Goal: Task Accomplishment & Management: Complete application form

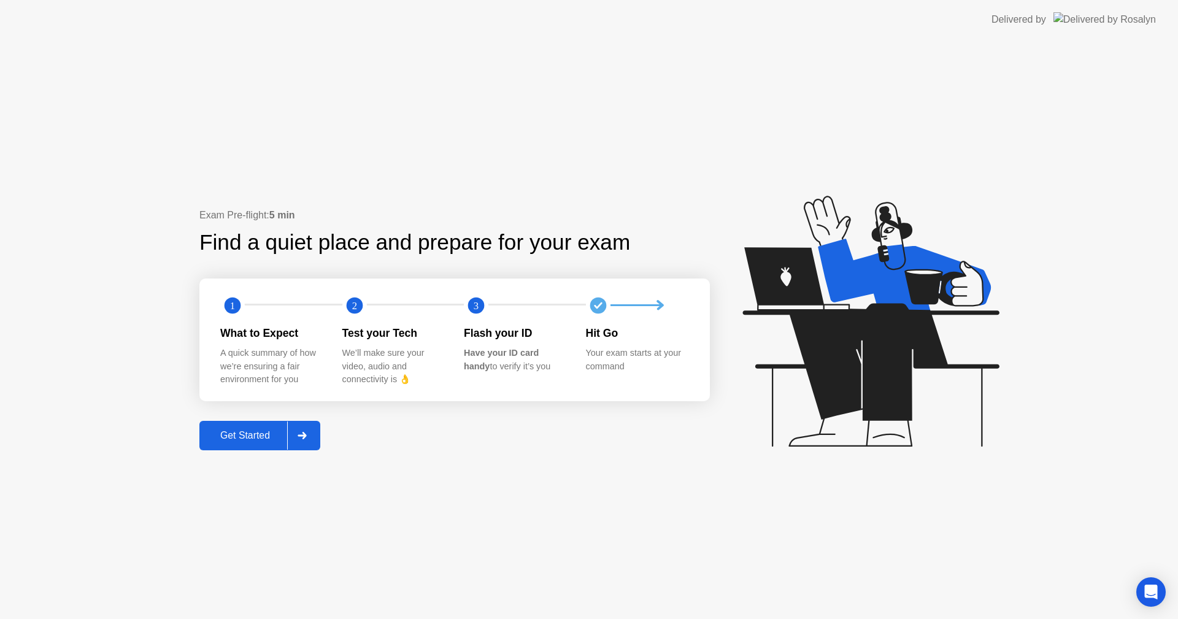
click at [232, 431] on div "Get Started" at bounding box center [245, 435] width 84 height 11
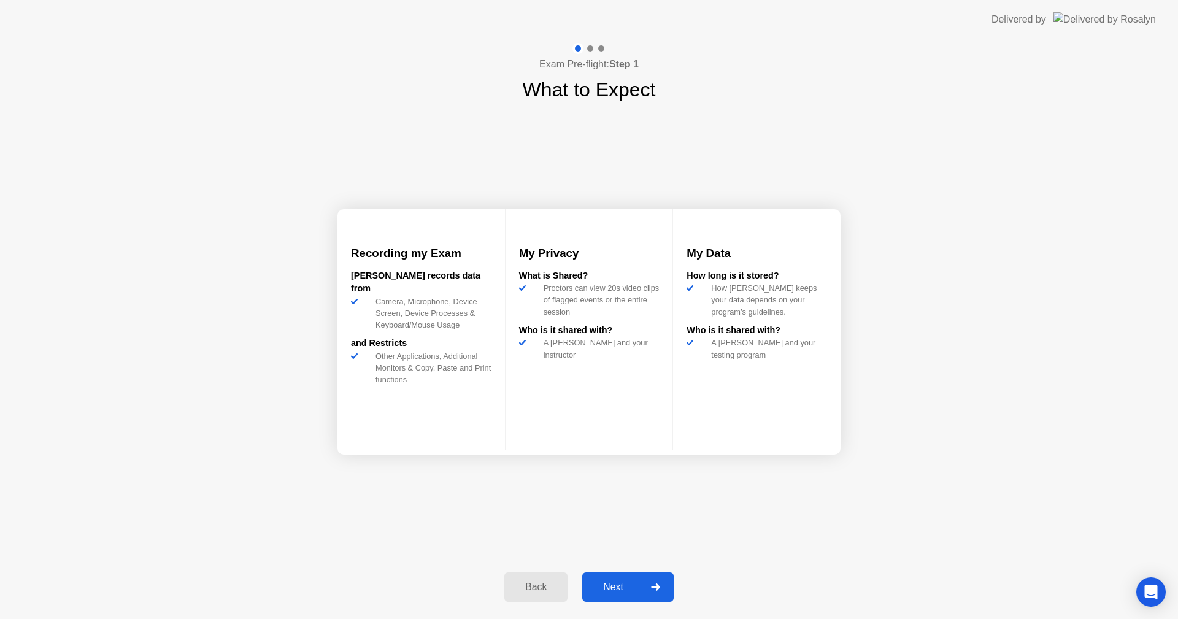
click at [617, 585] on div "Next" at bounding box center [613, 587] width 55 height 11
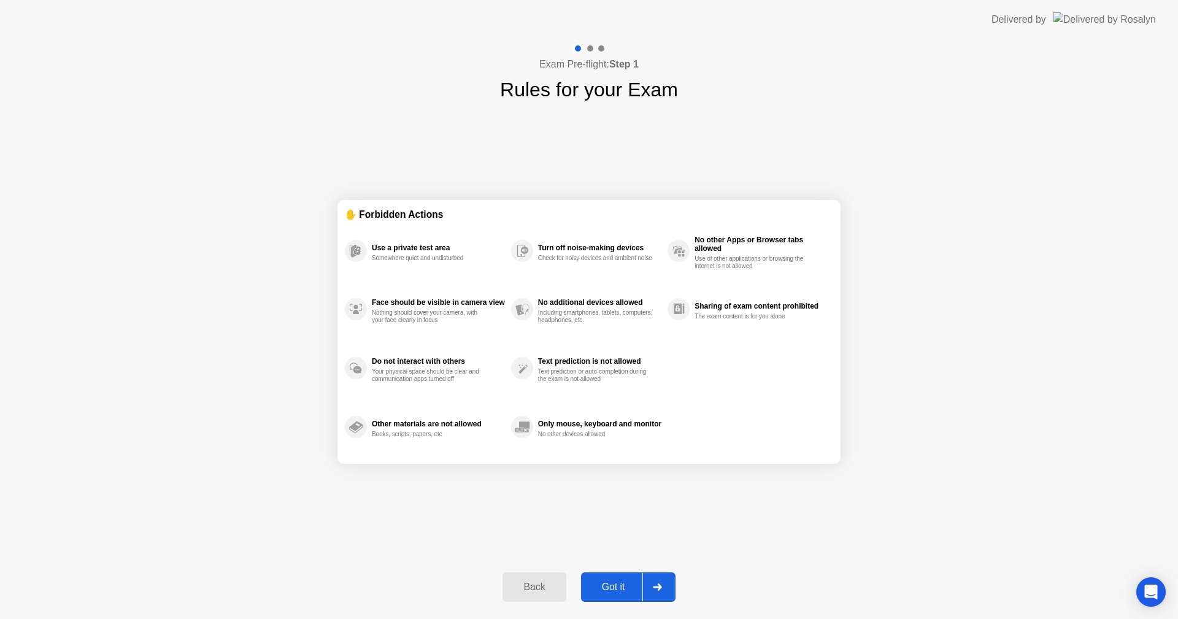
click at [619, 586] on div "Got it" at bounding box center [614, 587] width 58 height 11
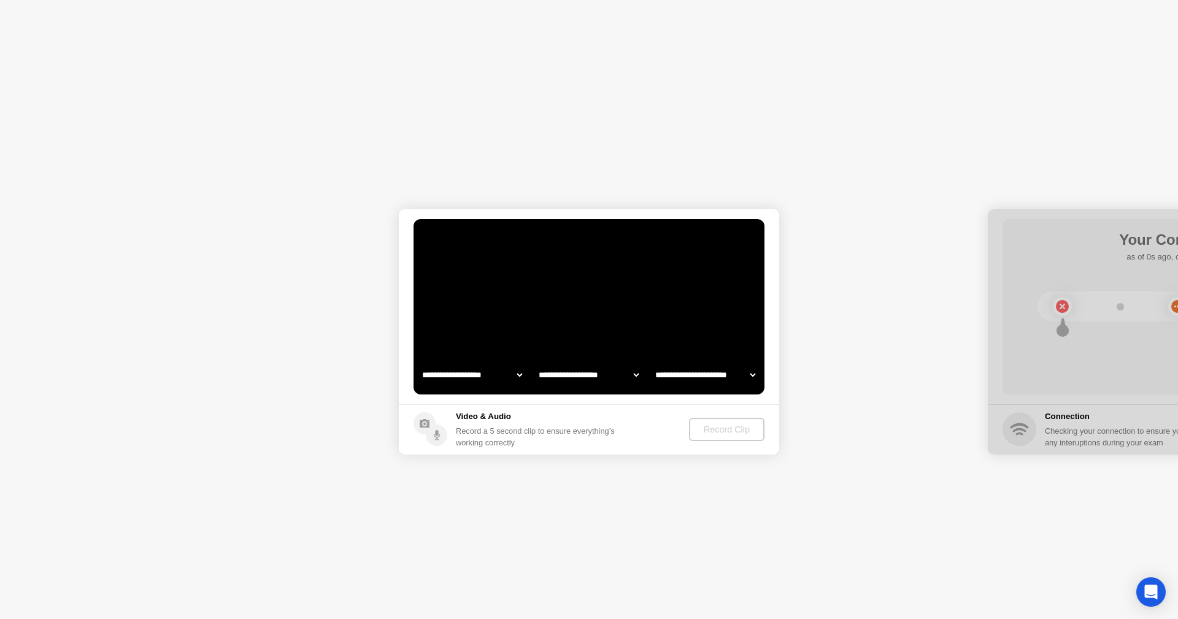
select select "**********"
select select "*******"
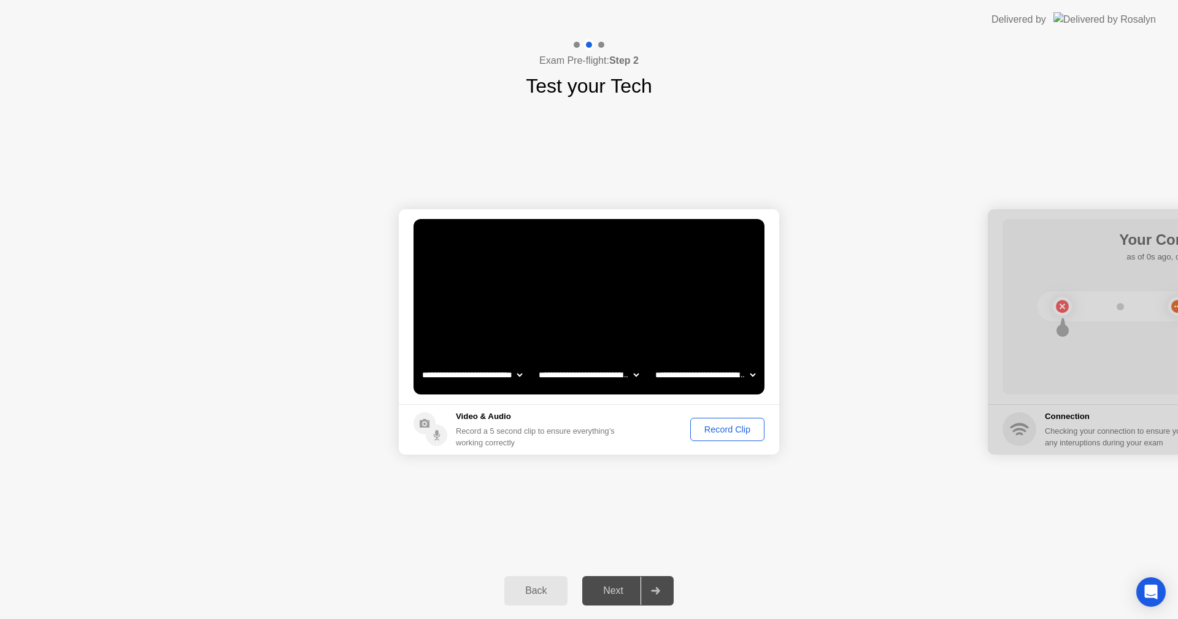
click at [720, 427] on div "Record Clip" at bounding box center [728, 430] width 66 height 10
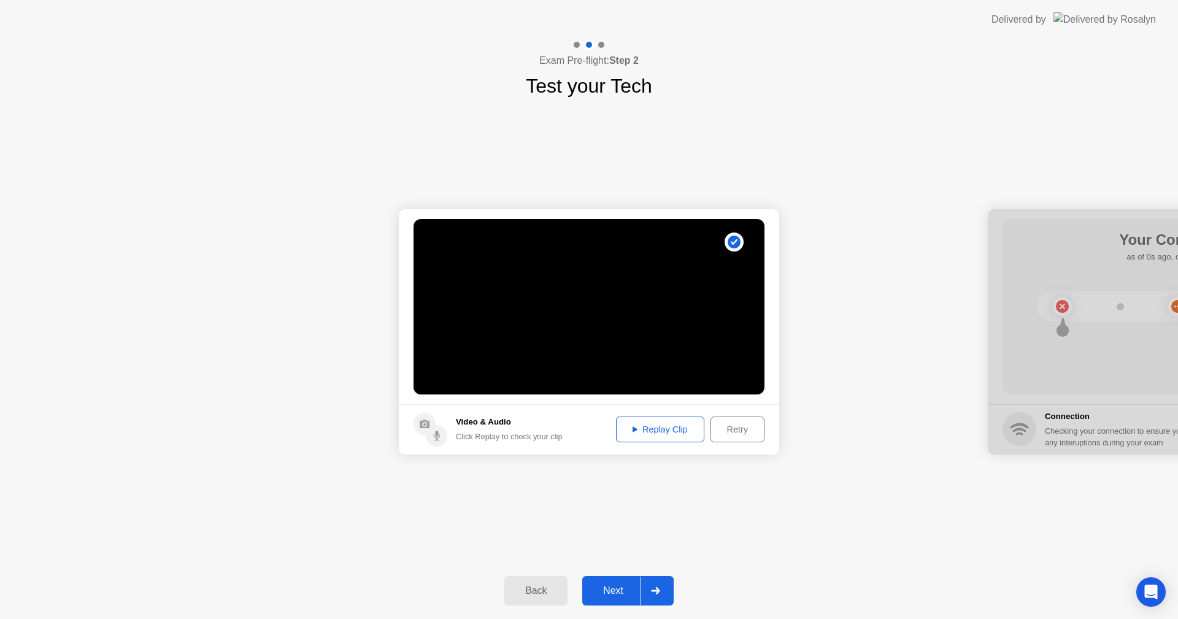
click at [666, 431] on div "Replay Clip" at bounding box center [660, 430] width 80 height 10
click at [621, 589] on div "Next" at bounding box center [613, 590] width 55 height 11
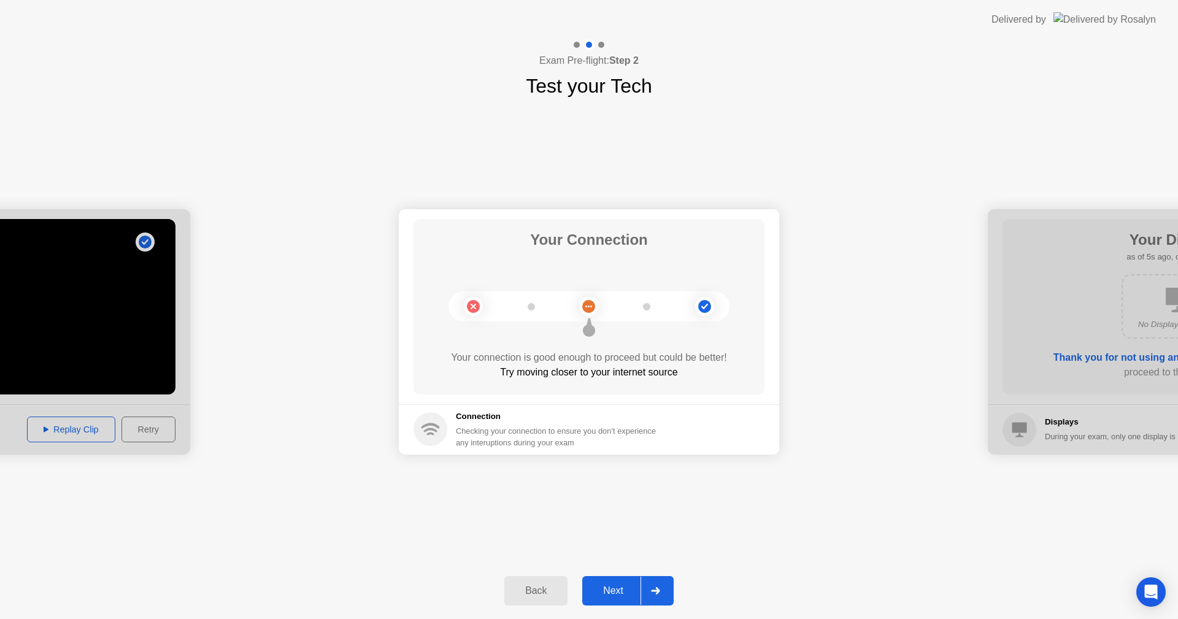
click at [881, 470] on div "**********" at bounding box center [589, 332] width 1178 height 462
click at [455, 420] on div "Connection Checking your connection to ensure you don’t experience any interupt…" at bounding box center [539, 430] width 250 height 38
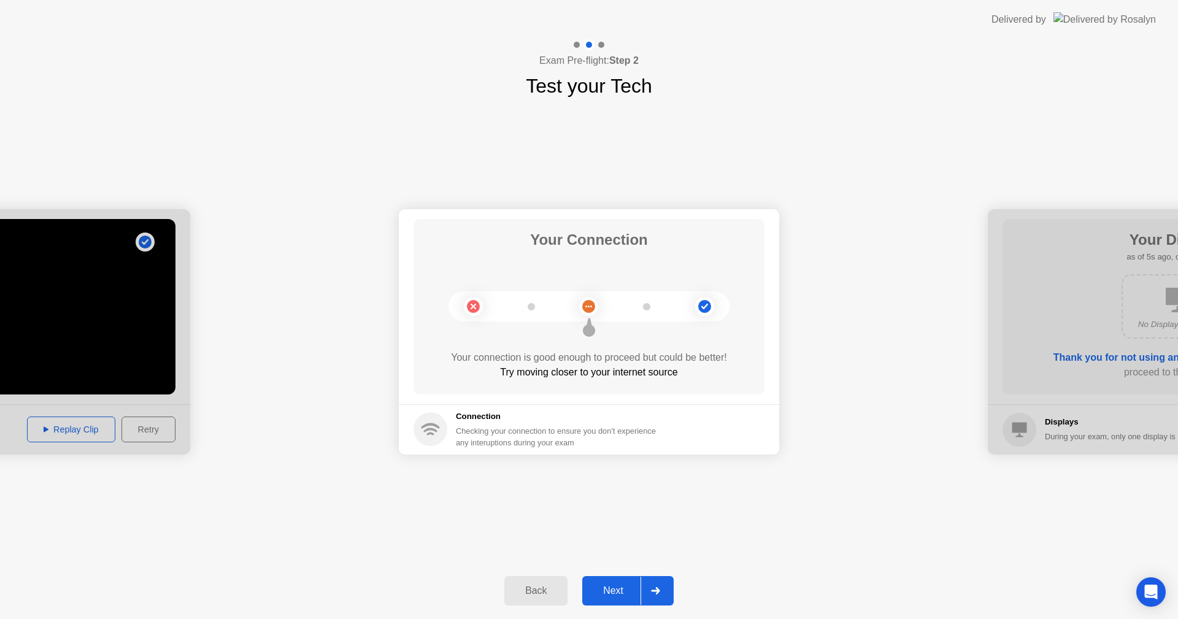
click at [455, 420] on div "Connection Checking your connection to ensure you don’t experience any interupt…" at bounding box center [539, 430] width 250 height 38
click at [539, 593] on div "Back" at bounding box center [536, 590] width 56 height 11
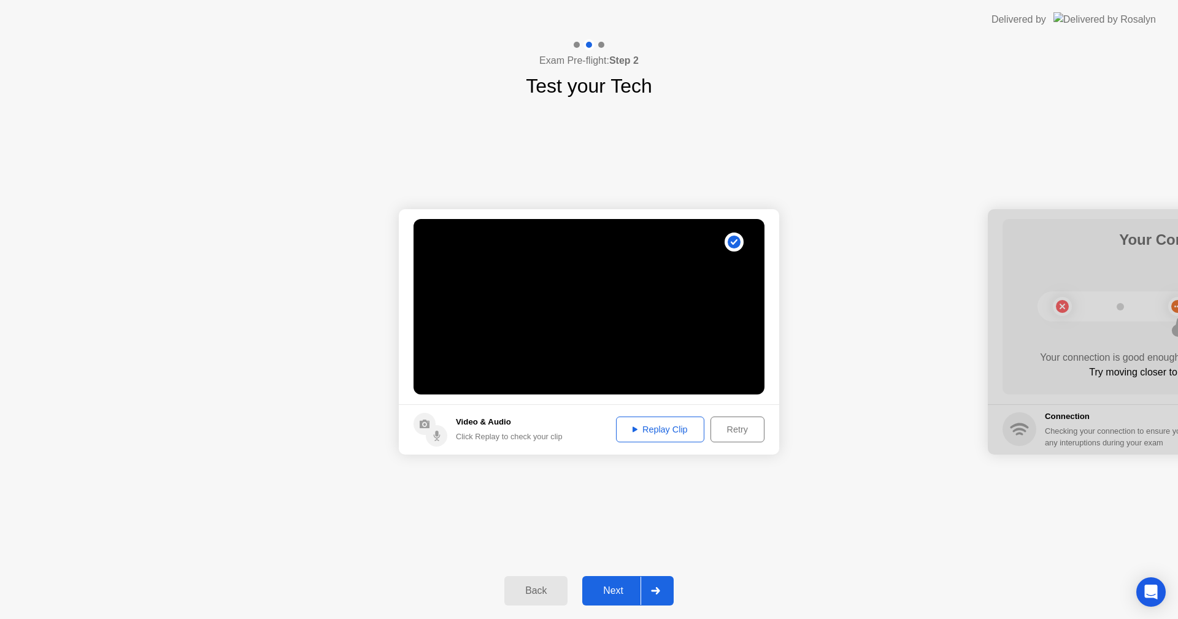
click at [612, 593] on div "Next" at bounding box center [613, 590] width 55 height 11
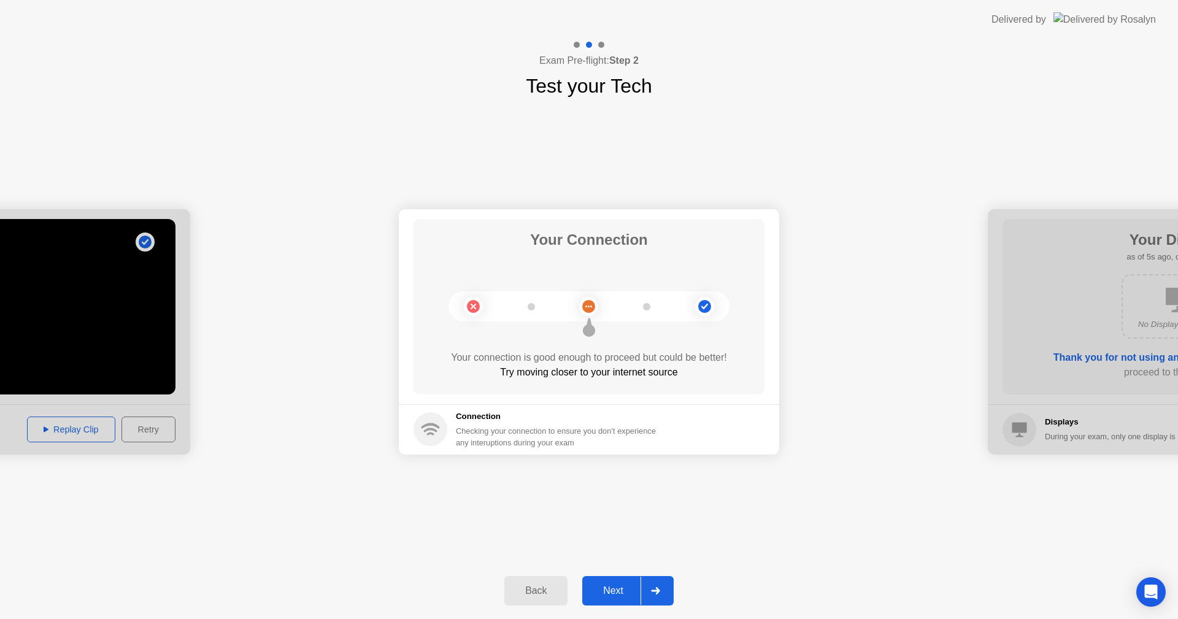
click at [706, 304] on circle at bounding box center [704, 306] width 13 height 13
click at [658, 592] on icon at bounding box center [655, 590] width 9 height 7
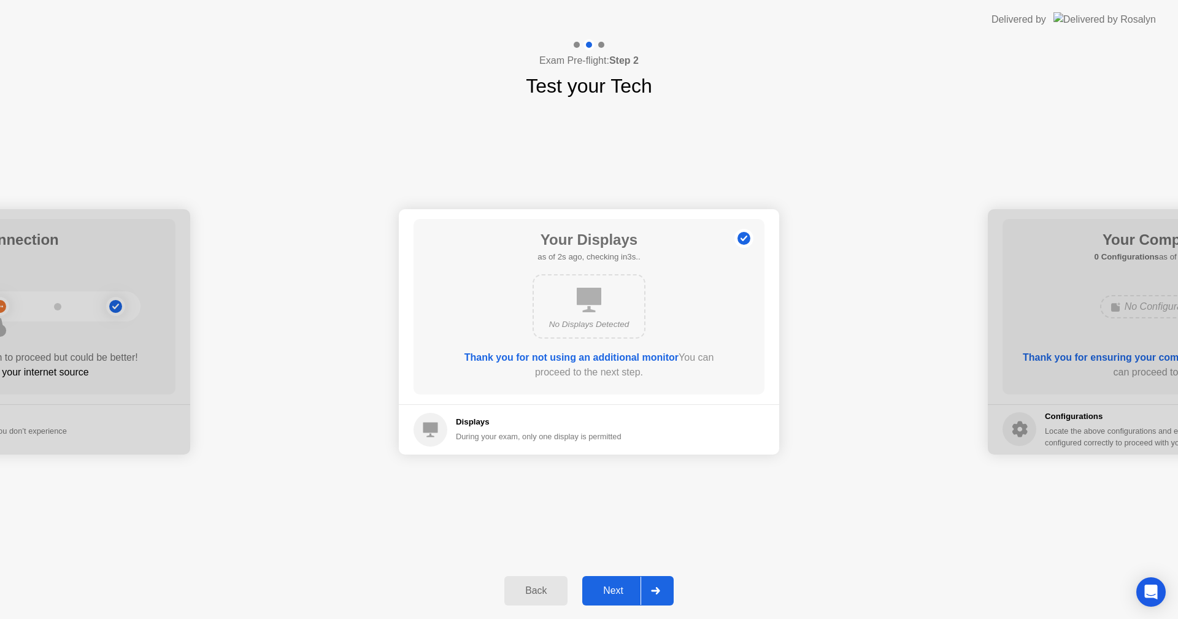
click at [535, 586] on div "Back" at bounding box center [536, 590] width 56 height 11
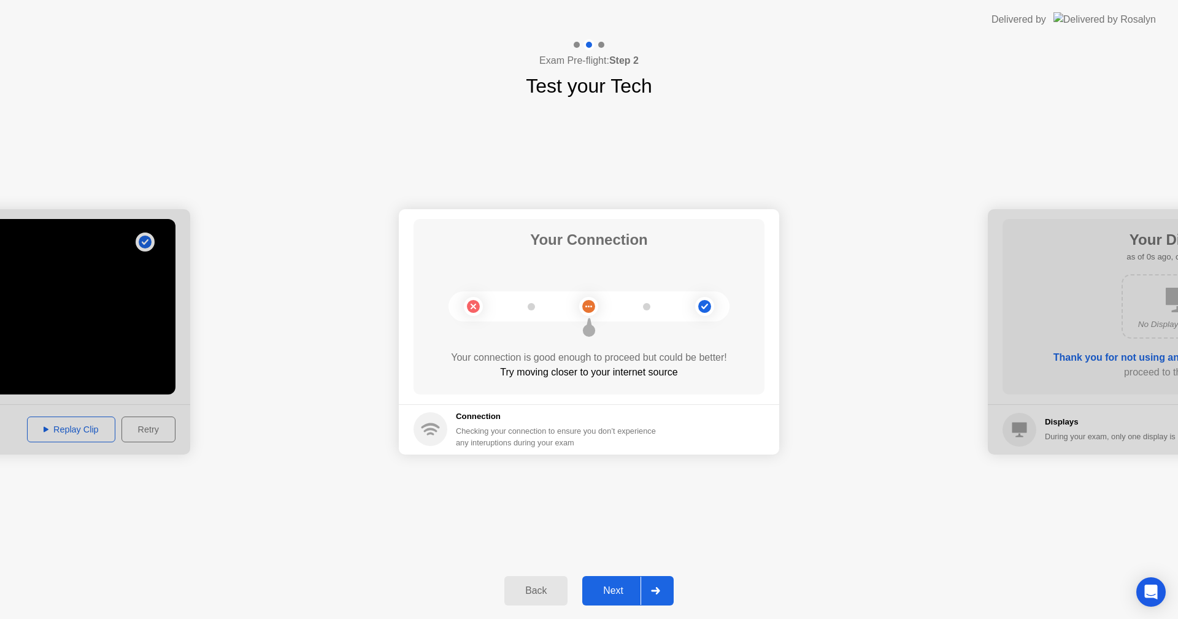
click at [546, 593] on div "Back" at bounding box center [536, 590] width 56 height 11
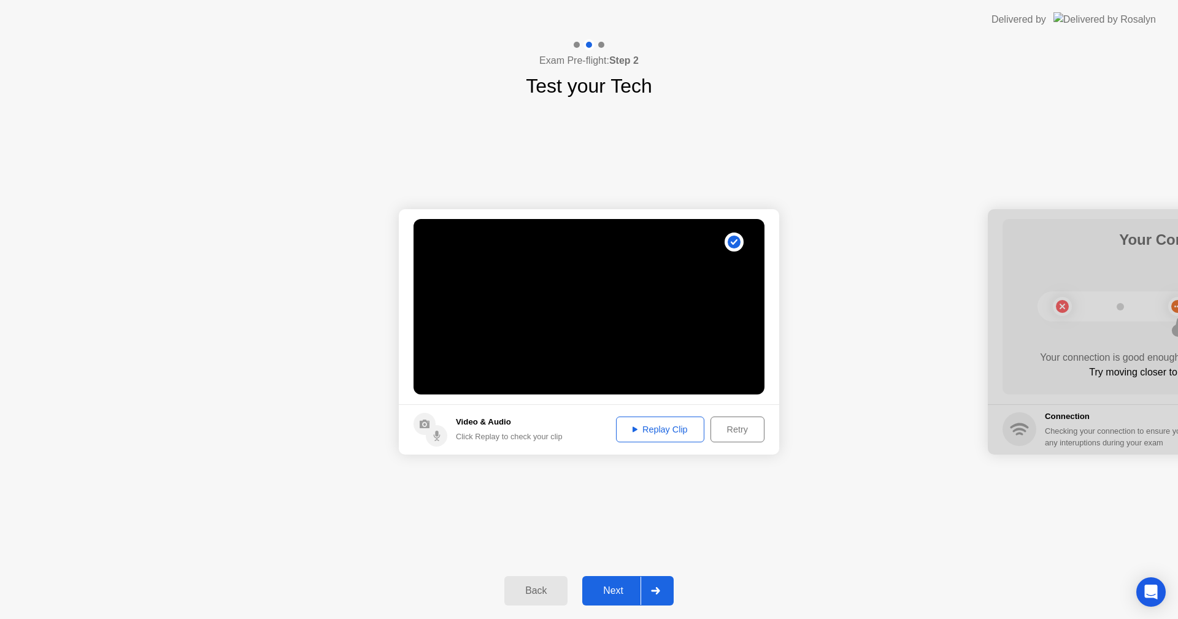
click at [617, 595] on div "Next" at bounding box center [613, 590] width 55 height 11
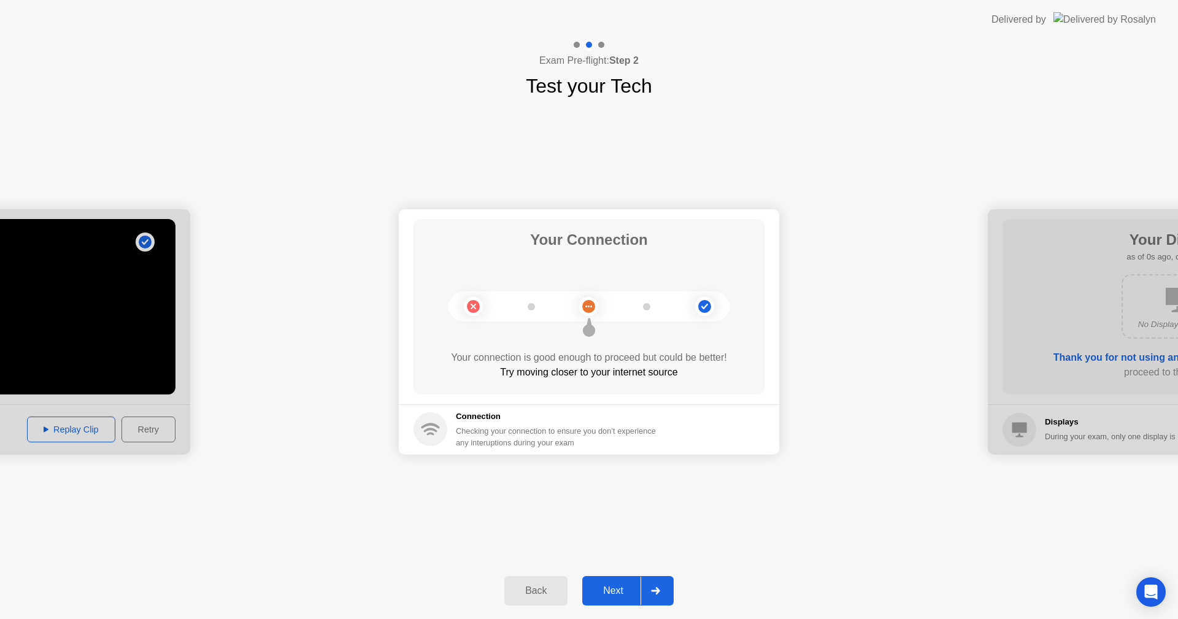
click at [617, 595] on div "Next" at bounding box center [613, 590] width 55 height 11
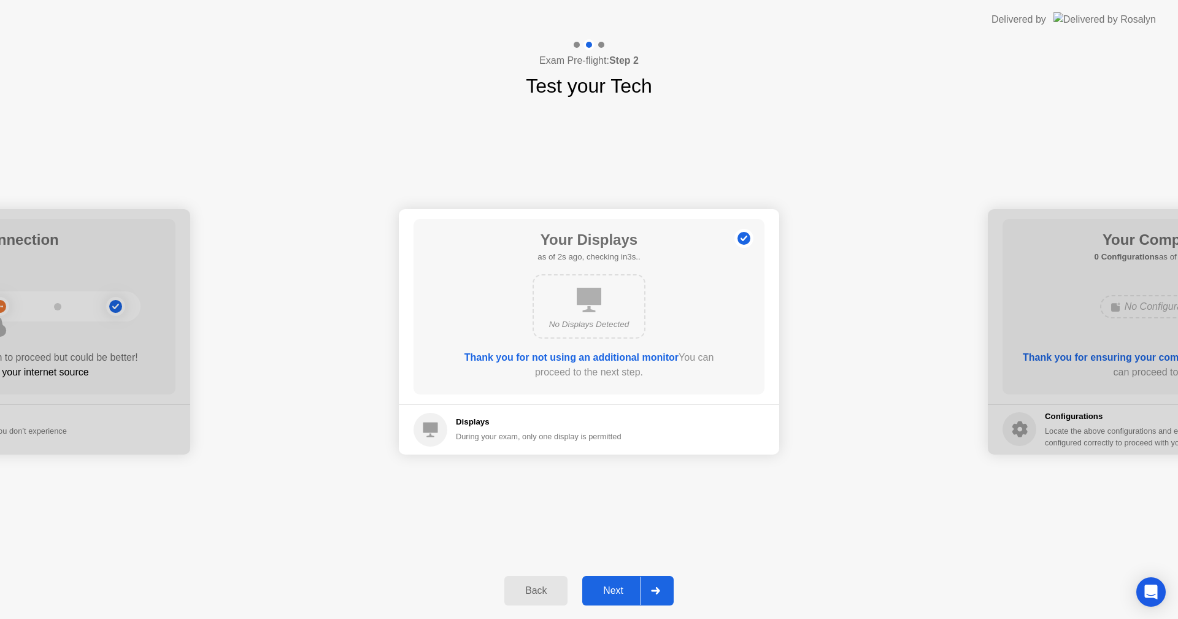
click at [617, 591] on div "Next" at bounding box center [613, 590] width 55 height 11
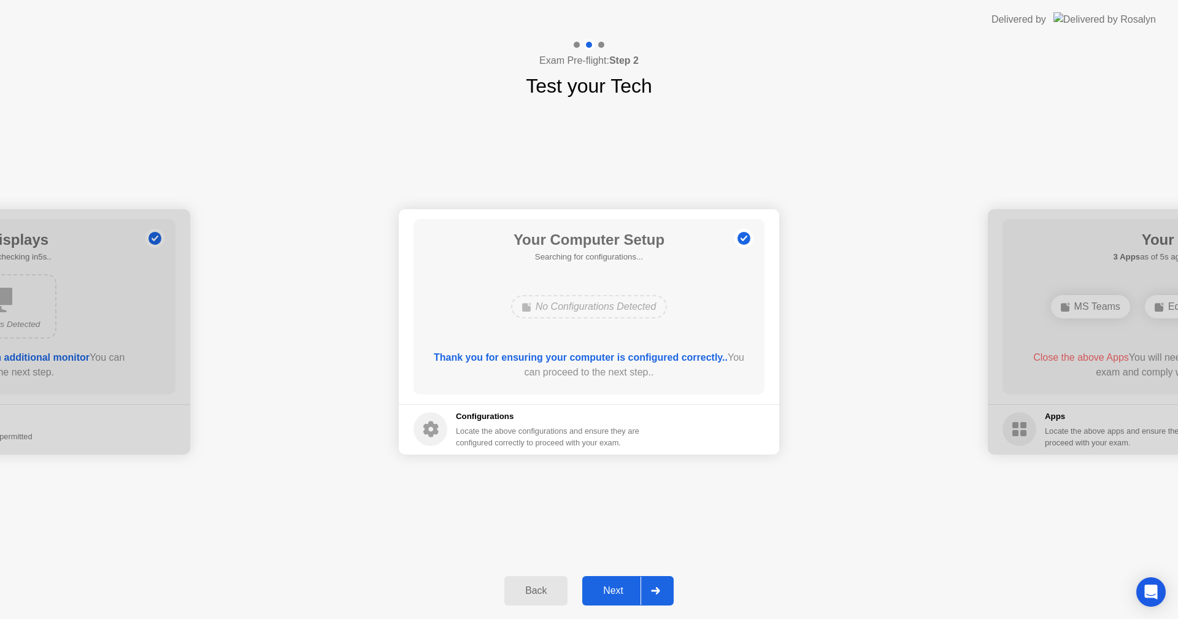
click at [617, 585] on div "Next" at bounding box center [613, 590] width 55 height 11
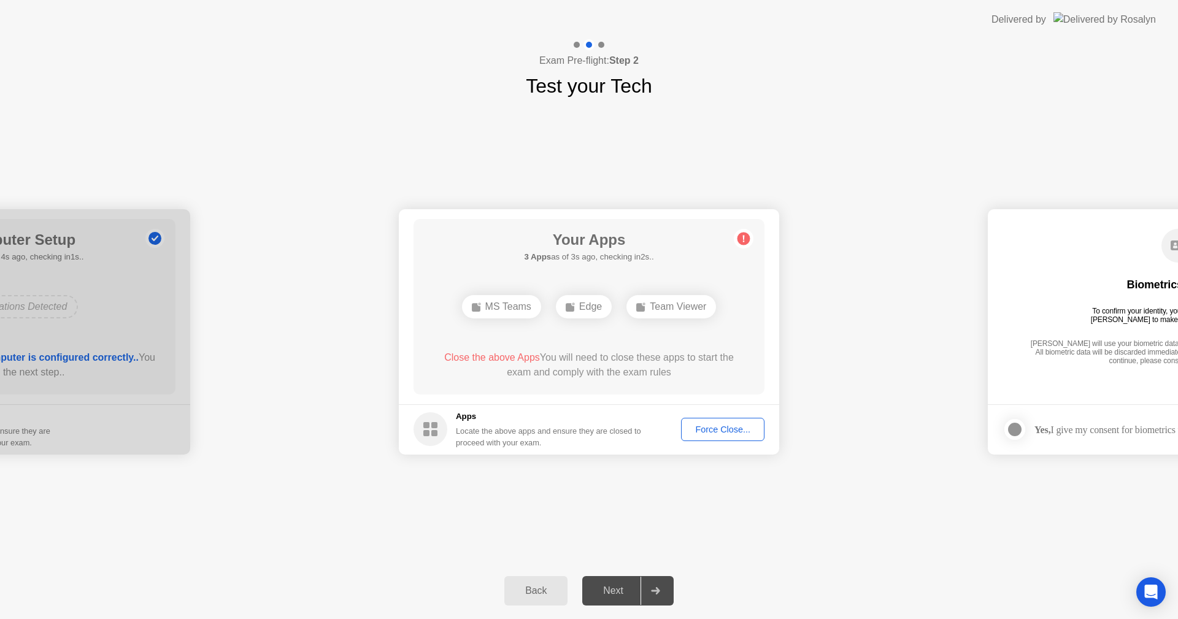
click at [719, 425] on div "Force Close..." at bounding box center [722, 430] width 75 height 10
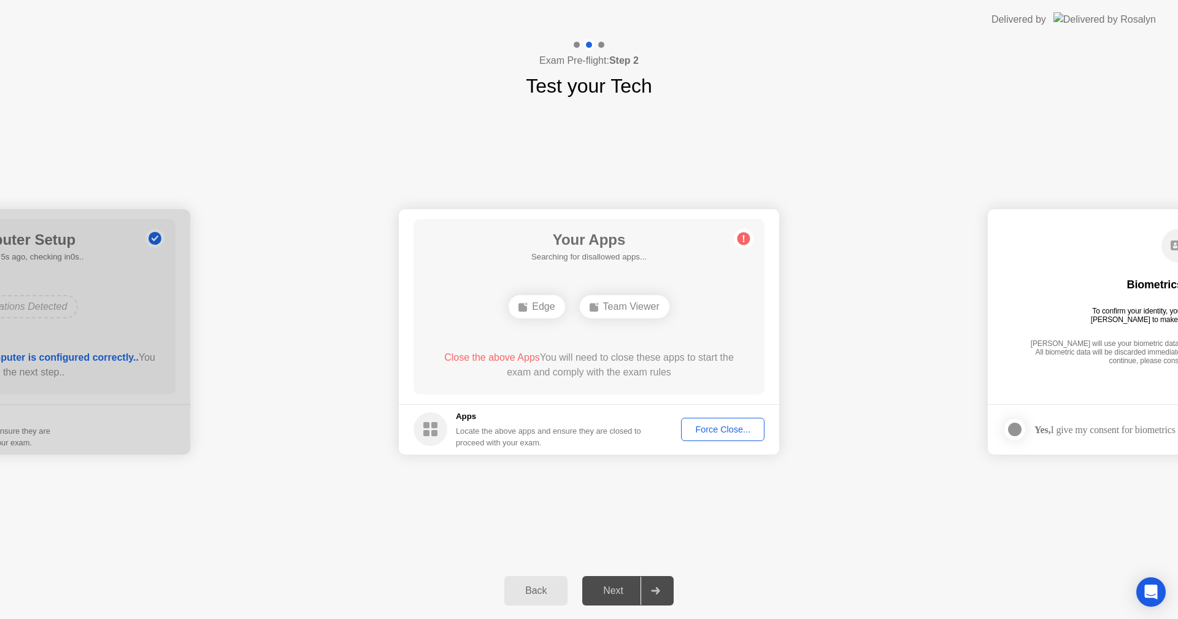
click at [847, 558] on div "**********" at bounding box center [589, 332] width 1178 height 462
click at [721, 428] on div "Force Close..." at bounding box center [722, 430] width 75 height 10
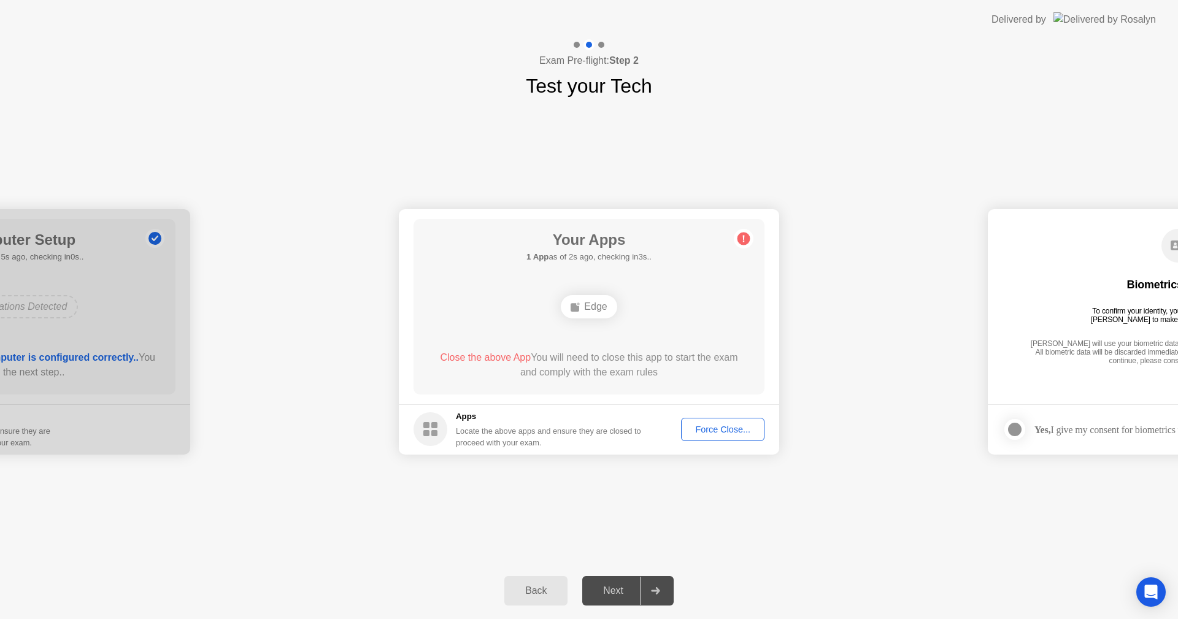
click at [719, 428] on div "Force Close..." at bounding box center [722, 430] width 75 height 10
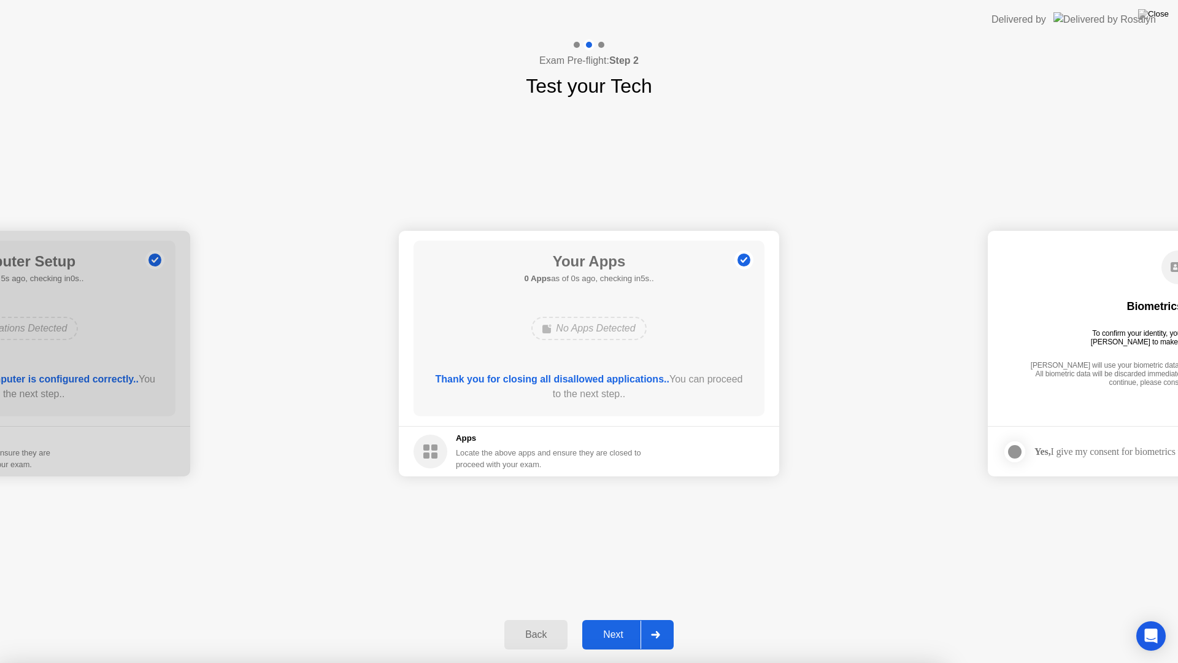
click at [620, 619] on div "Next" at bounding box center [613, 634] width 55 height 11
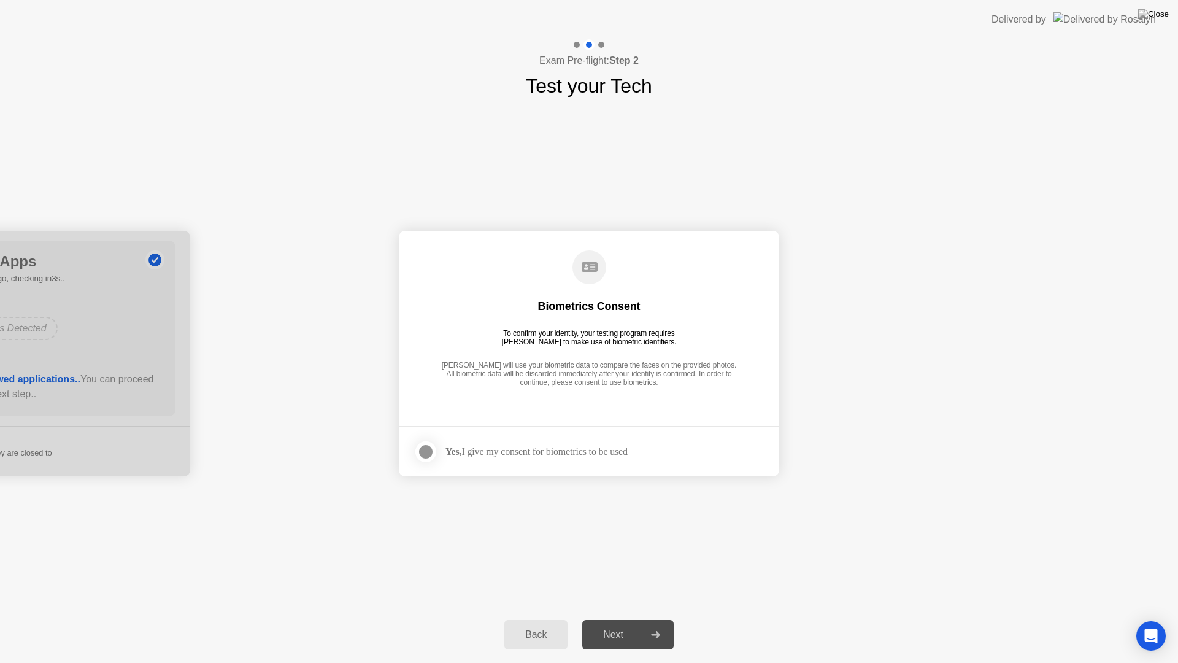
click at [620, 619] on div "Next" at bounding box center [613, 634] width 55 height 11
click at [425, 454] on div at bounding box center [425, 451] width 15 height 15
click at [616, 619] on div "Next" at bounding box center [613, 634] width 55 height 11
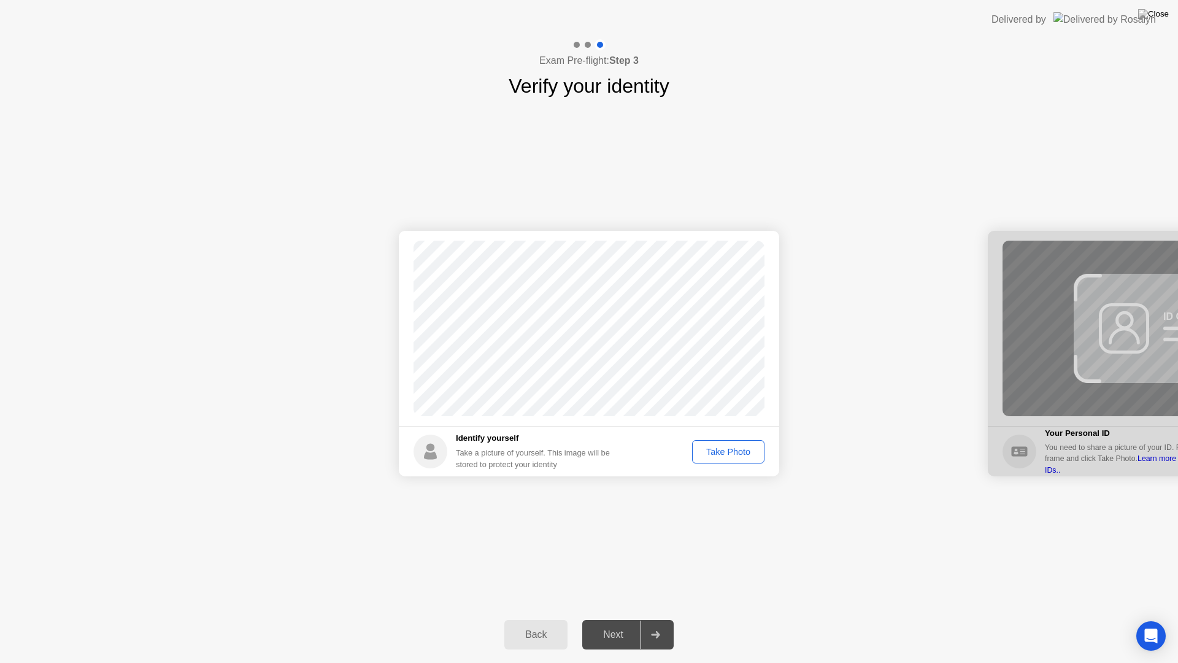
click at [733, 454] on div "Take Photo" at bounding box center [728, 452] width 64 height 10
click at [620, 619] on div "Next" at bounding box center [613, 634] width 55 height 11
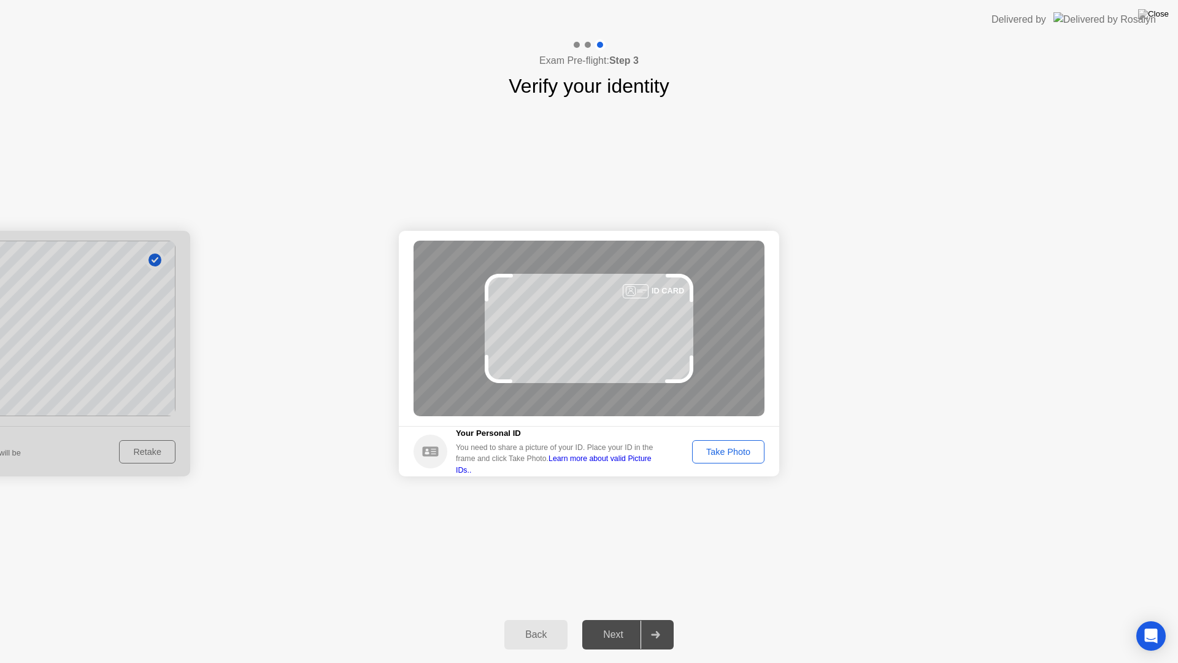
click at [734, 450] on div "Take Photo" at bounding box center [728, 452] width 64 height 10
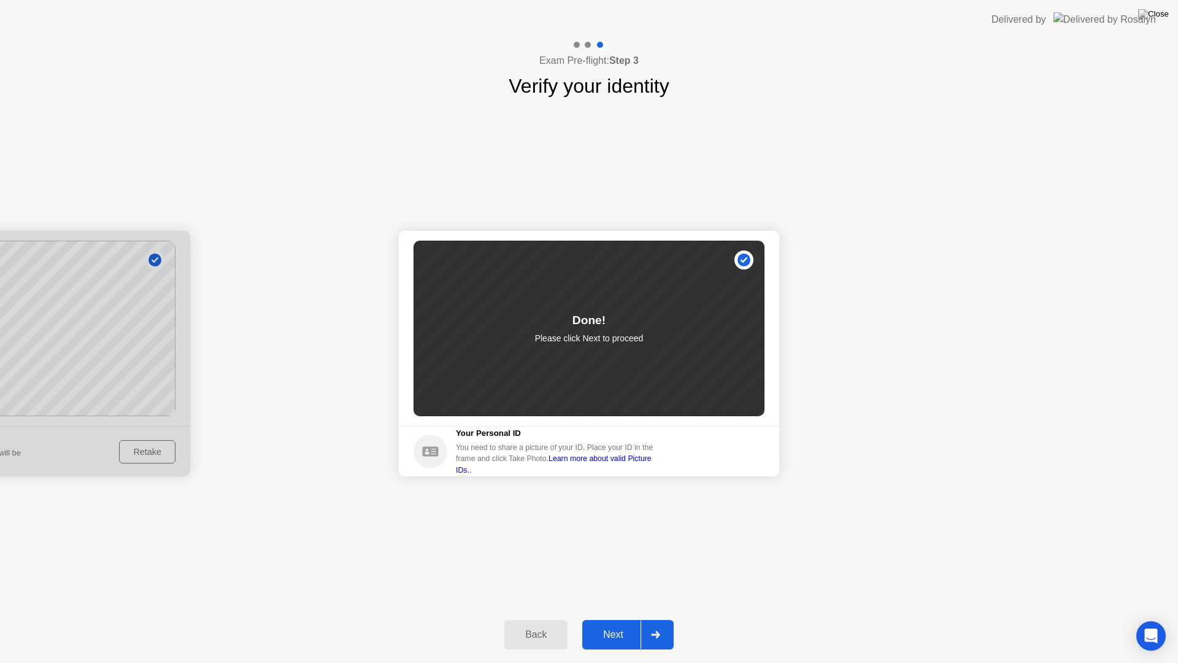
click at [613, 619] on div "Next" at bounding box center [613, 634] width 55 height 11
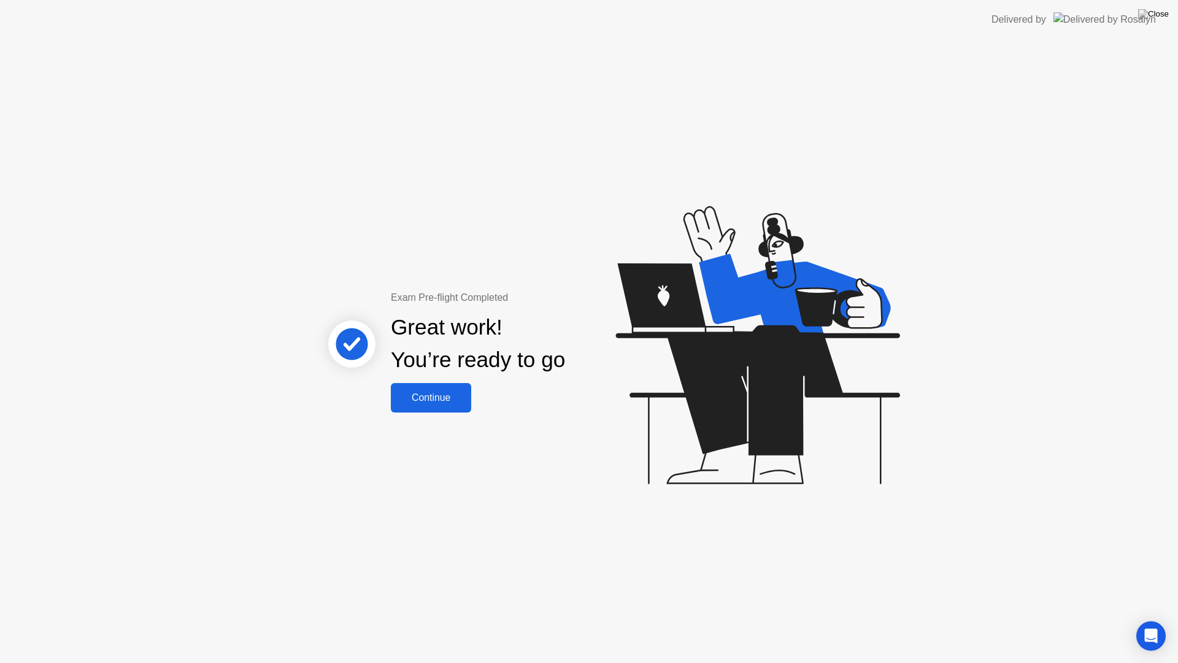
click at [431, 397] on div "Continue" at bounding box center [431, 397] width 73 height 11
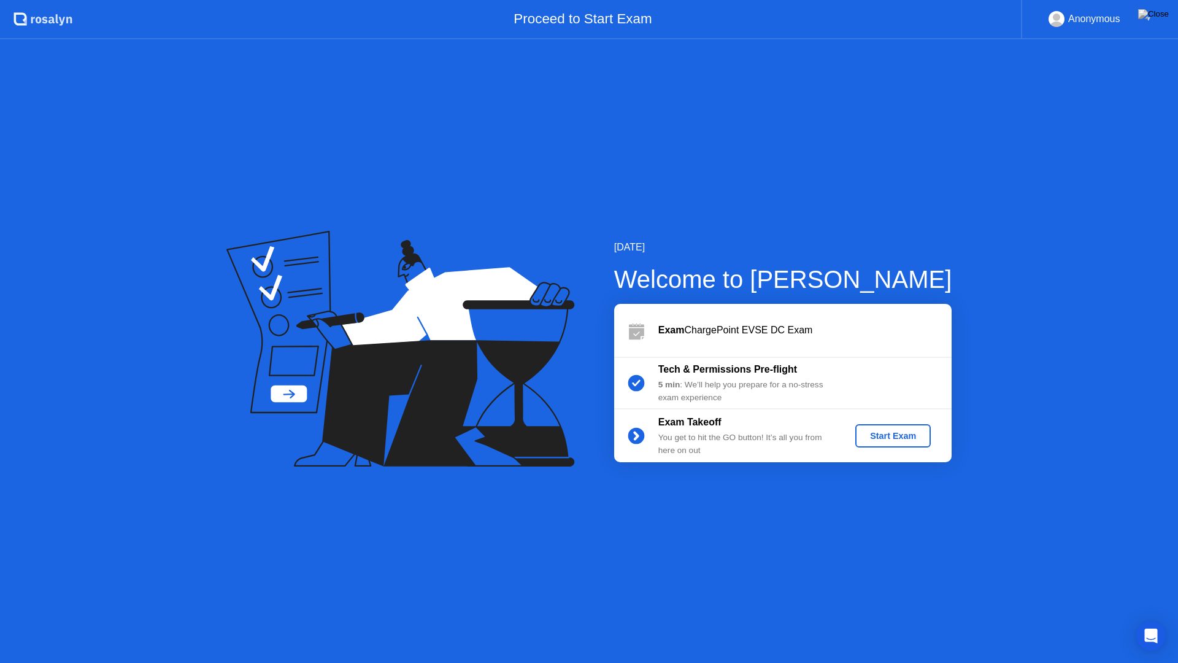
click at [893, 437] on div "Start Exam" at bounding box center [893, 436] width 66 height 10
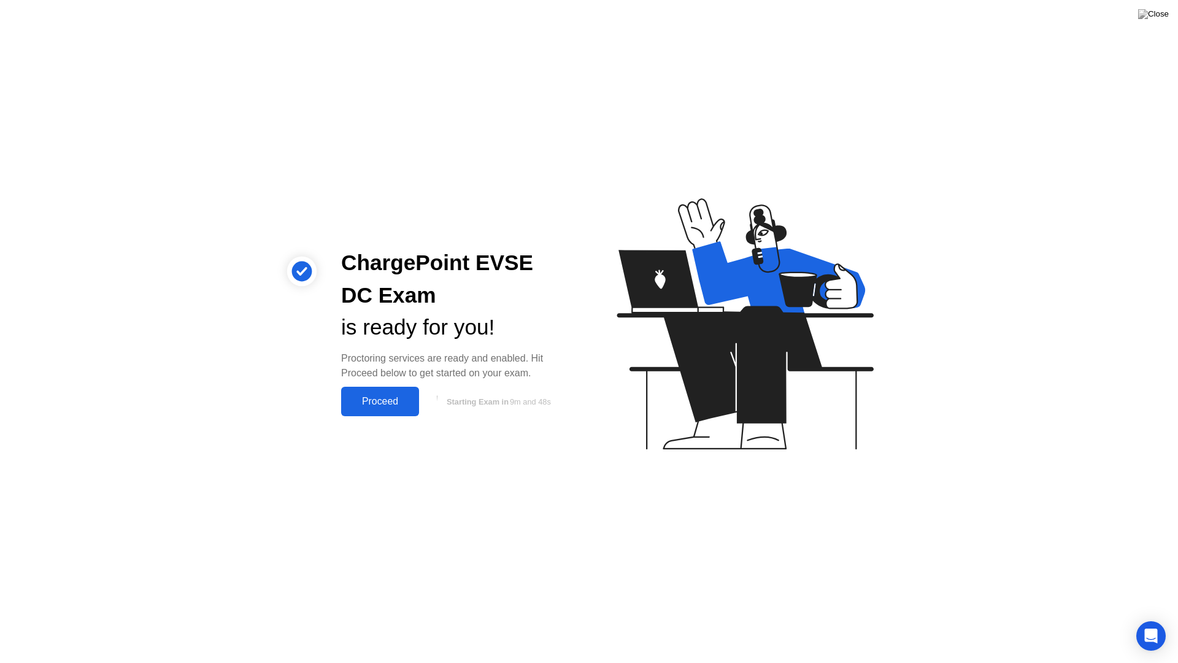
click at [376, 401] on div "Proceed" at bounding box center [380, 401] width 71 height 11
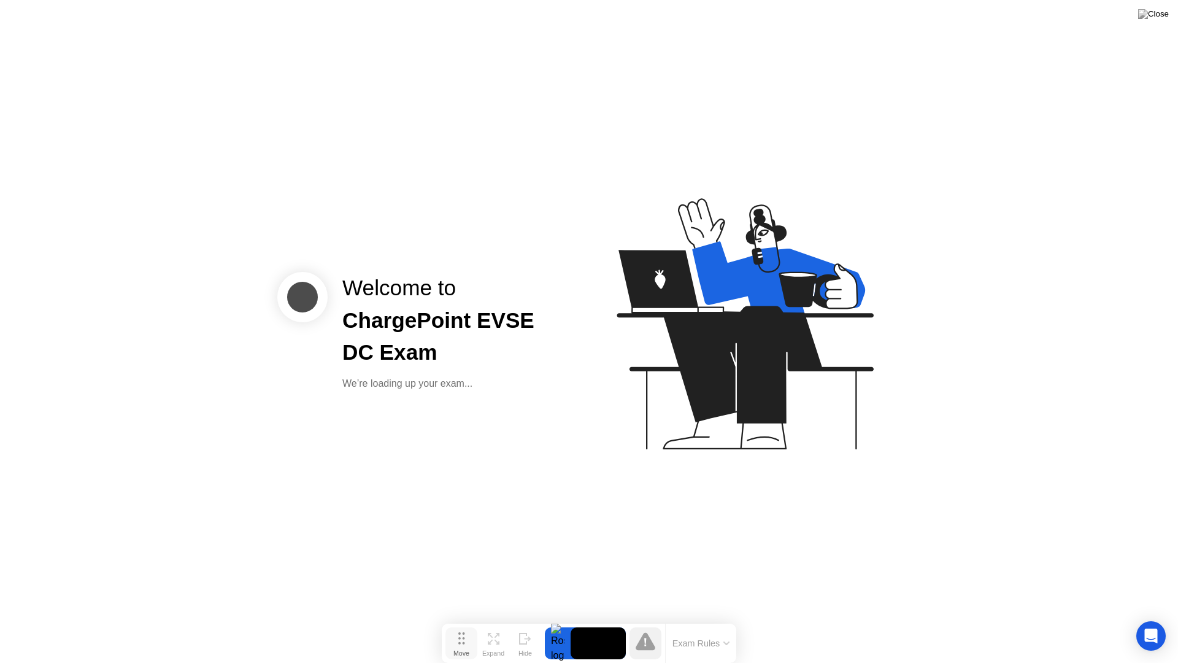
click at [468, 619] on button "Move" at bounding box center [461, 643] width 32 height 32
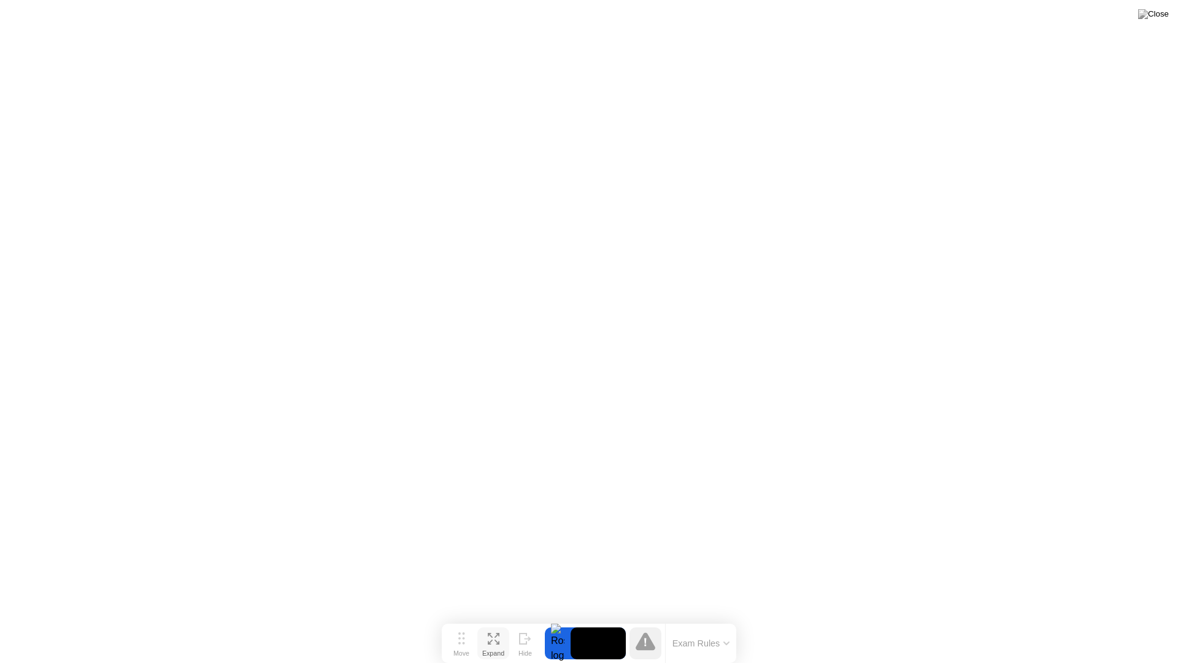
click at [493, 619] on div "Expand" at bounding box center [493, 652] width 22 height 7
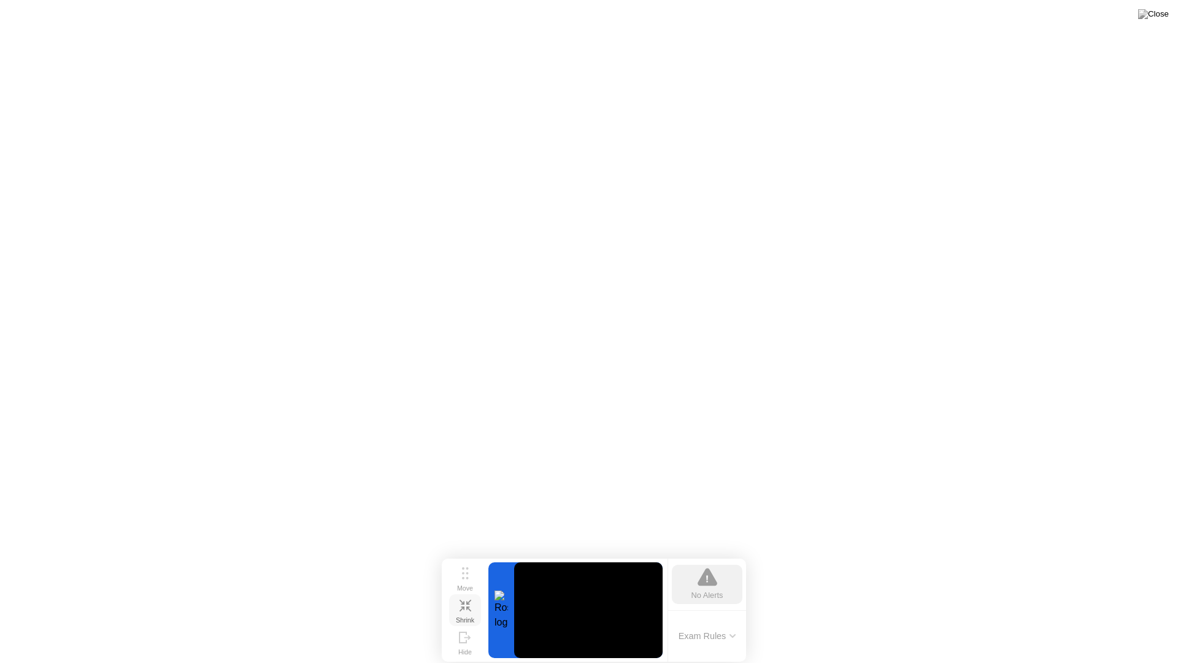
click at [466, 616] on div "Shrink" at bounding box center [465, 619] width 18 height 7
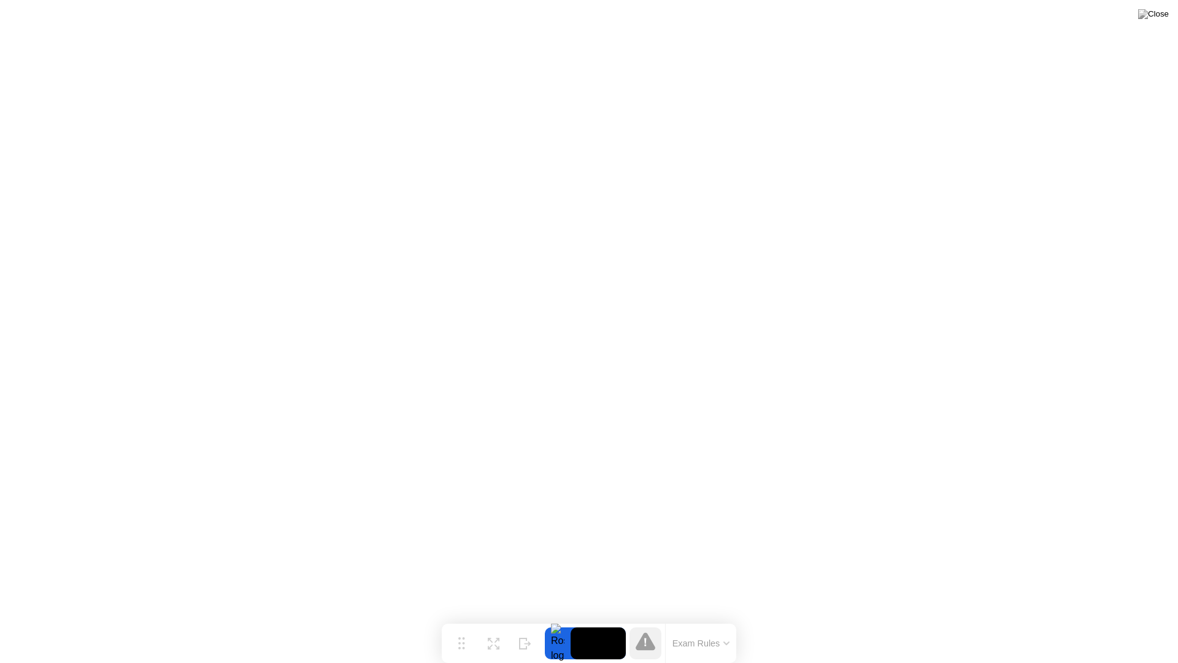
click at [647, 619] on icon at bounding box center [646, 641] width 20 height 18
click at [709, 619] on button "Exam Rules" at bounding box center [701, 643] width 65 height 11
